Goal: Information Seeking & Learning: Learn about a topic

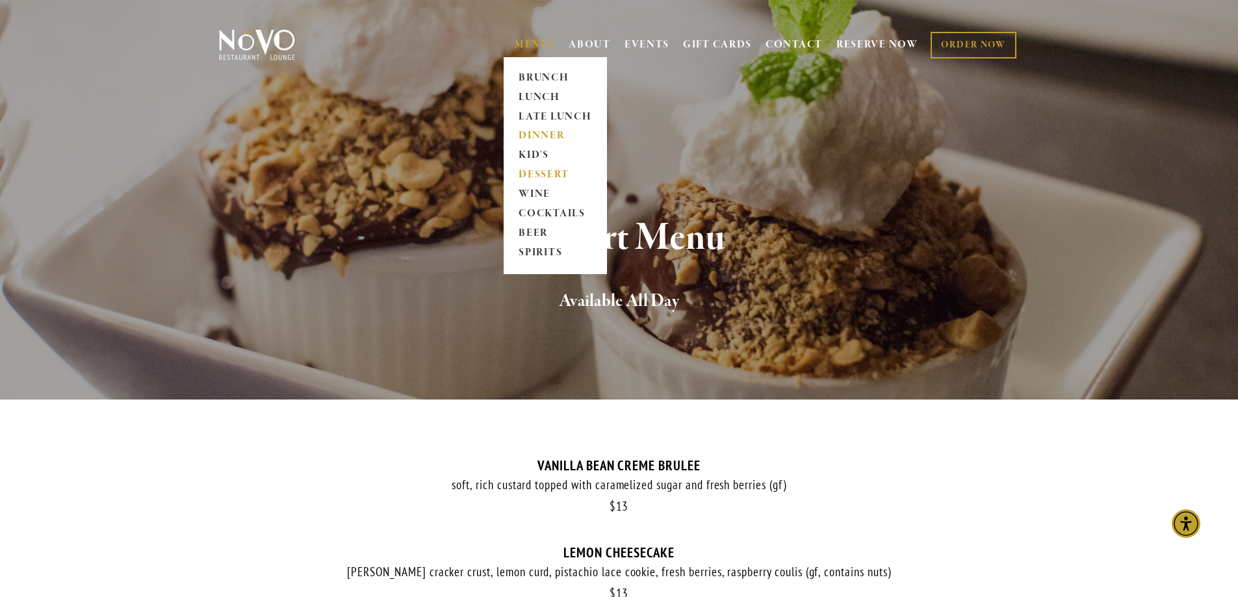
click at [548, 136] on link "DINNER" at bounding box center [555, 136] width 81 height 19
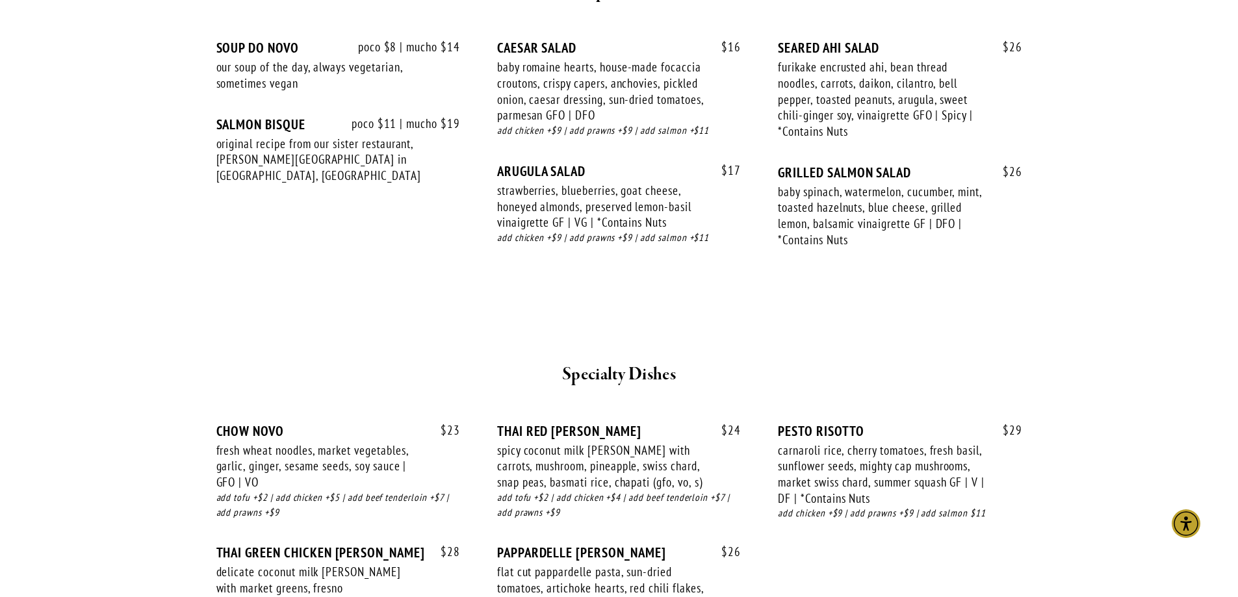
scroll to position [1429, 0]
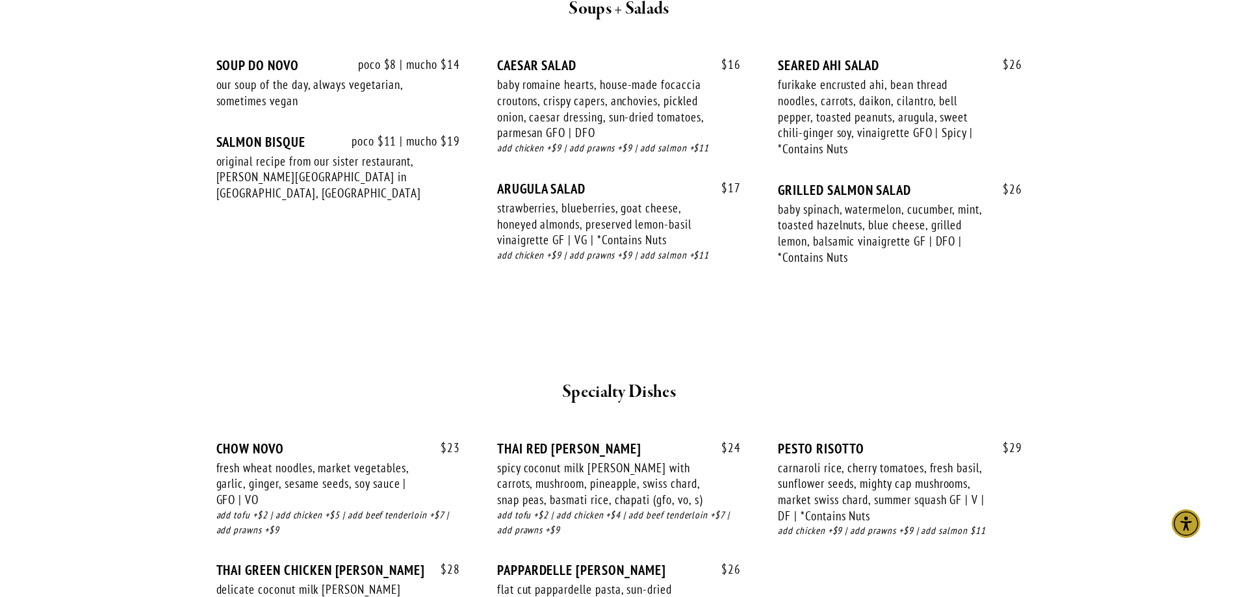
click at [429, 348] on div at bounding box center [619, 346] width 780 height 44
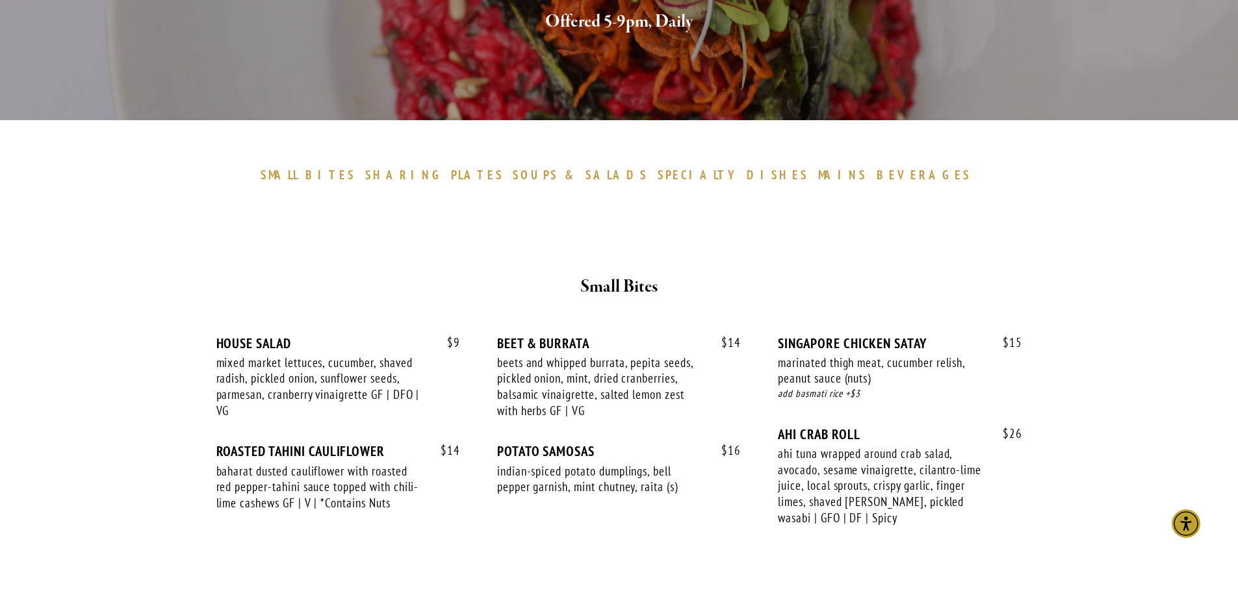
scroll to position [0, 0]
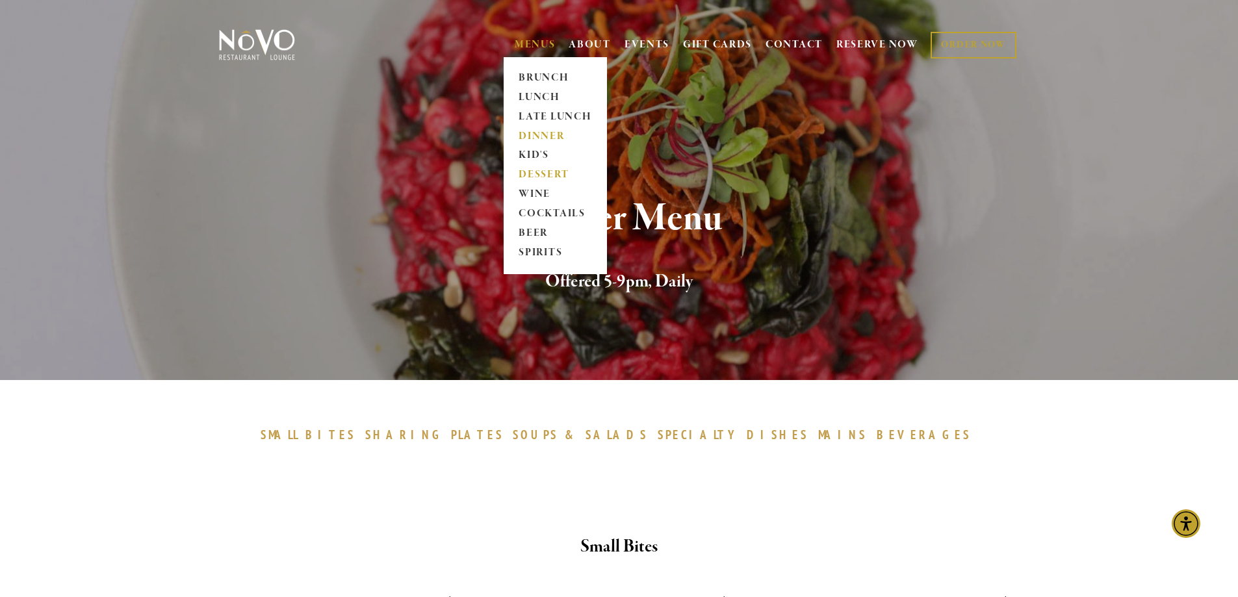
click at [554, 175] on link "DESSERT" at bounding box center [555, 175] width 81 height 19
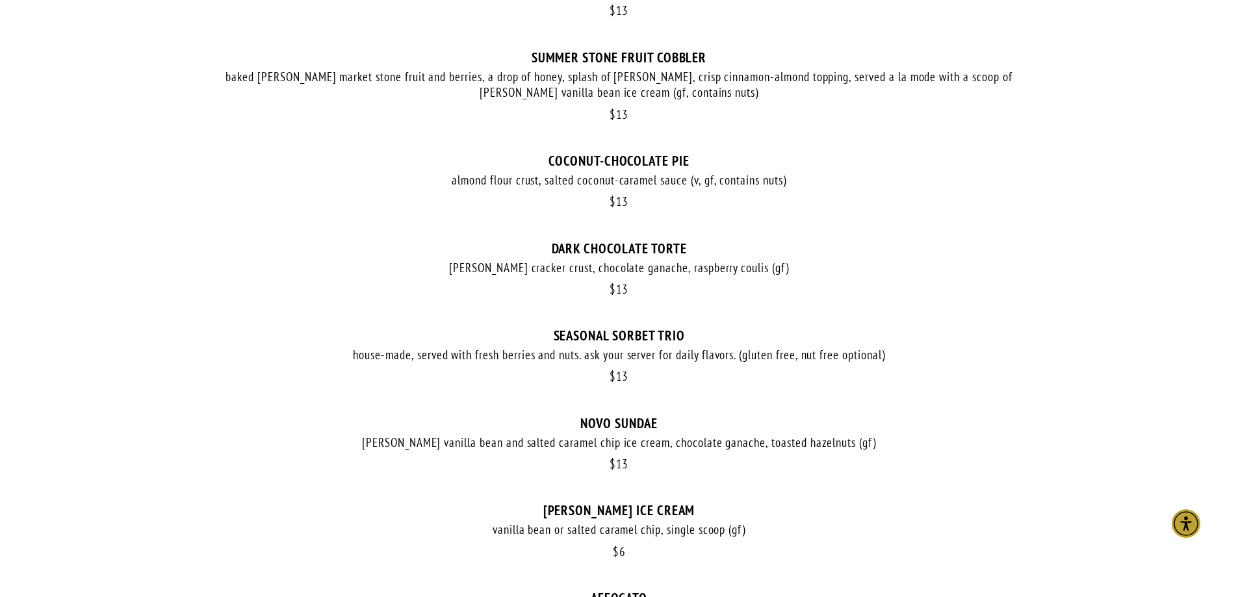
scroll to position [585, 0]
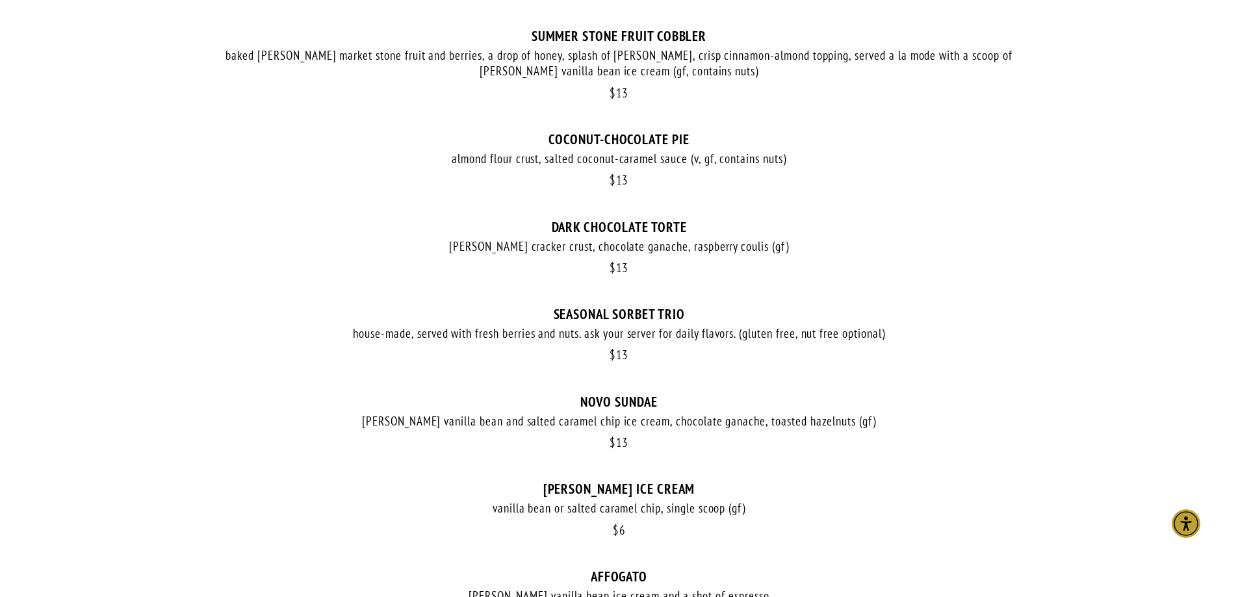
click at [781, 316] on div "SEASONAL SORBET TRIO" at bounding box center [619, 314] width 806 height 16
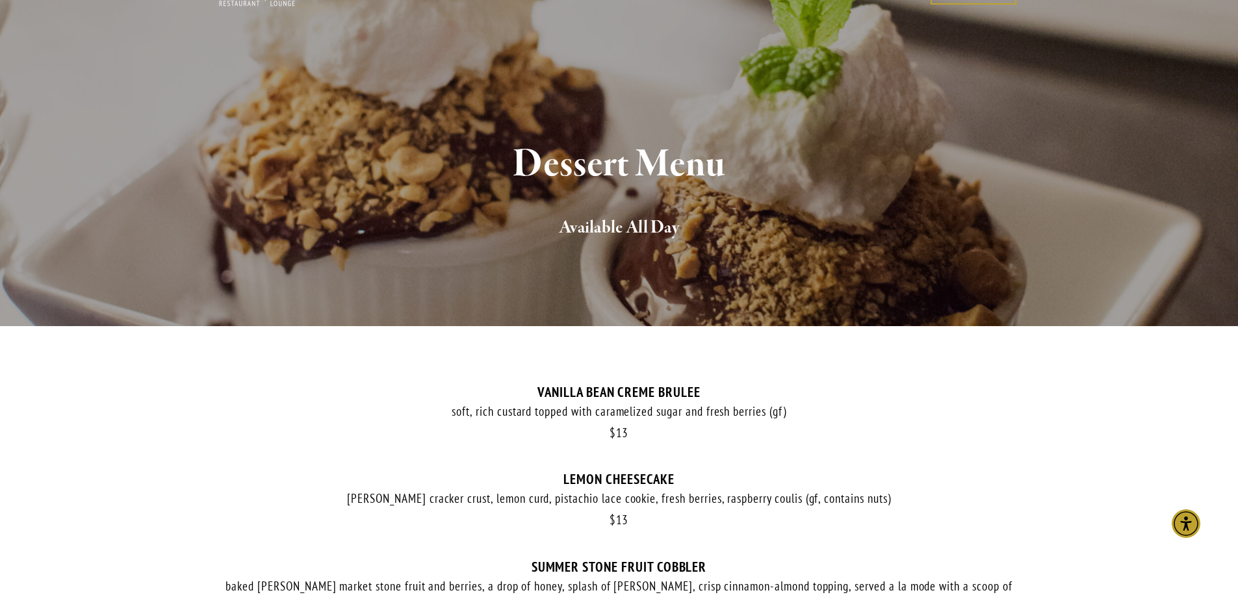
scroll to position [0, 0]
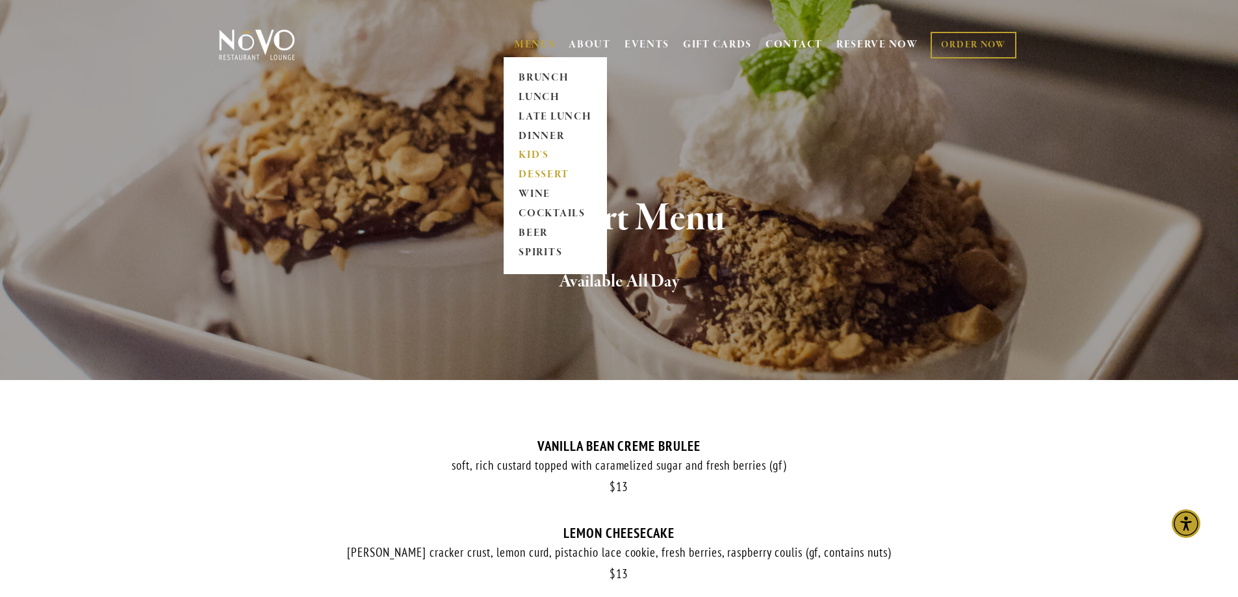
click at [532, 151] on link "KID'S" at bounding box center [555, 155] width 81 height 19
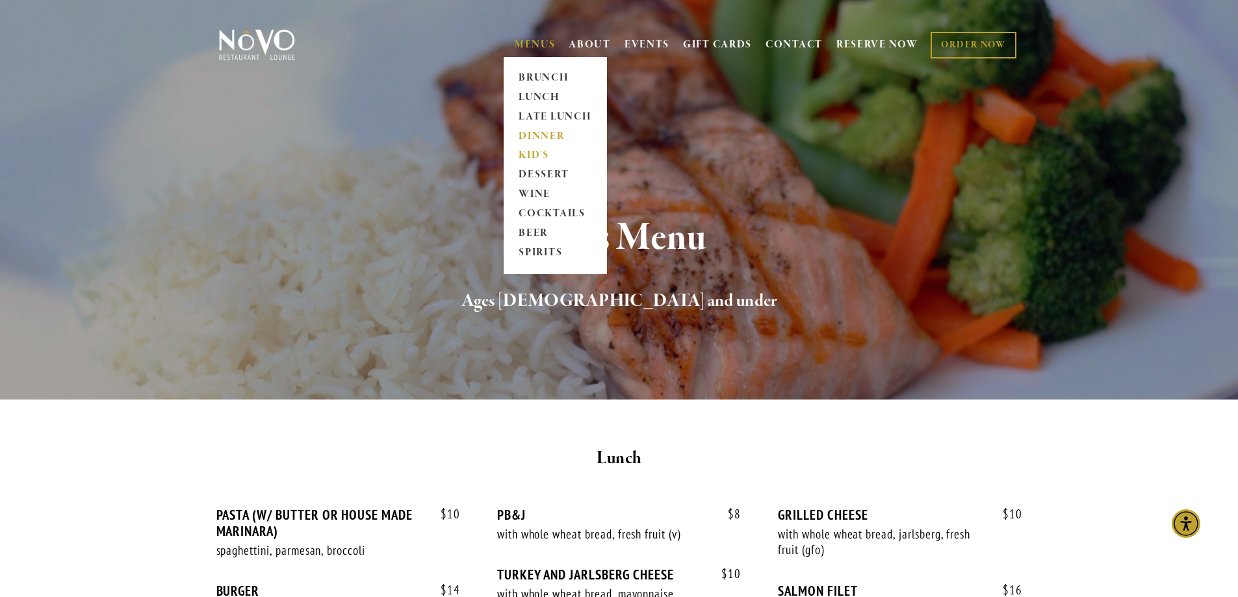
click at [544, 136] on link "DINNER" at bounding box center [555, 136] width 81 height 19
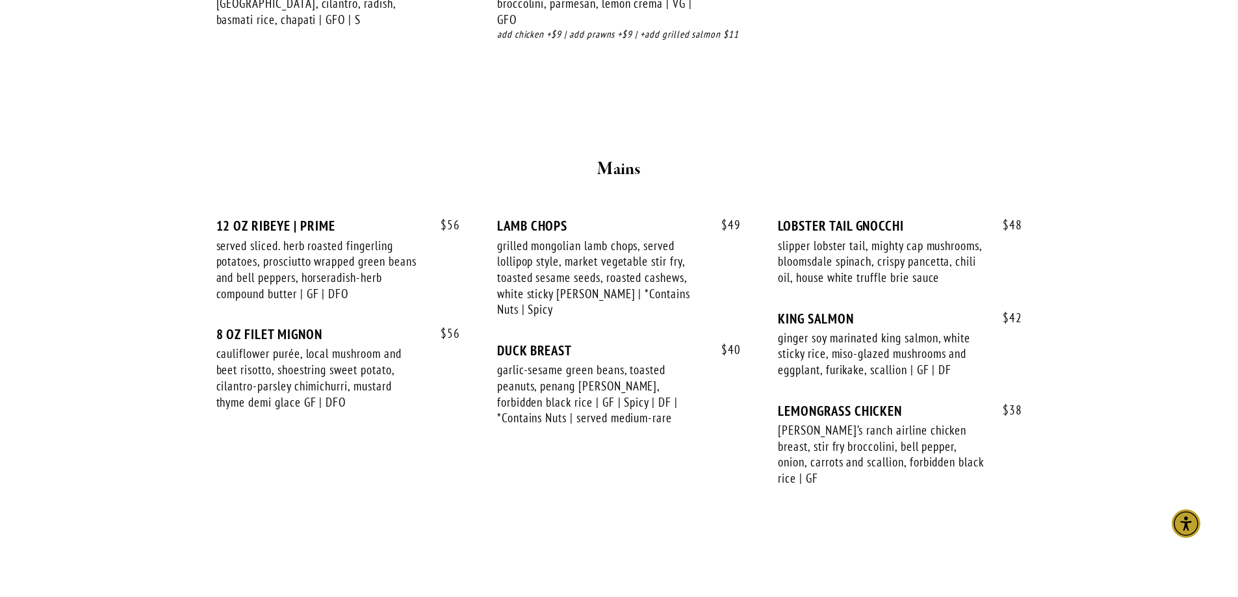
scroll to position [2079, 0]
